Goal: Transaction & Acquisition: Purchase product/service

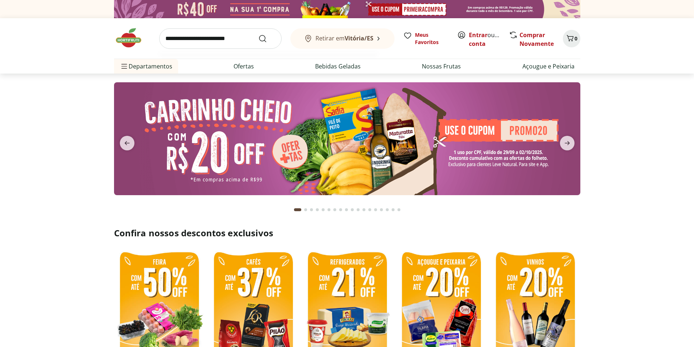
click at [173, 35] on input "search" at bounding box center [220, 38] width 122 height 20
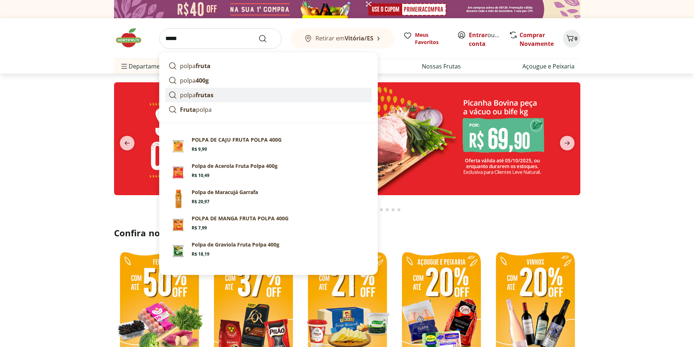
click at [206, 95] on strong "frutas" at bounding box center [204, 95] width 18 height 8
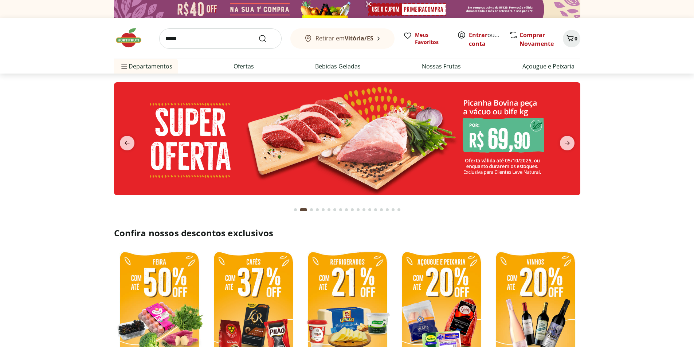
type input "**********"
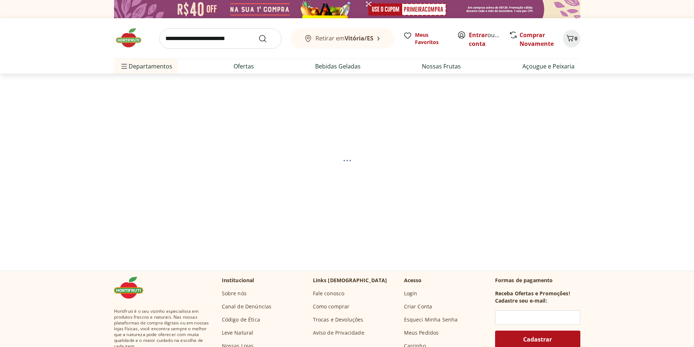
select select "**********"
